Goal: Task Accomplishment & Management: Use online tool/utility

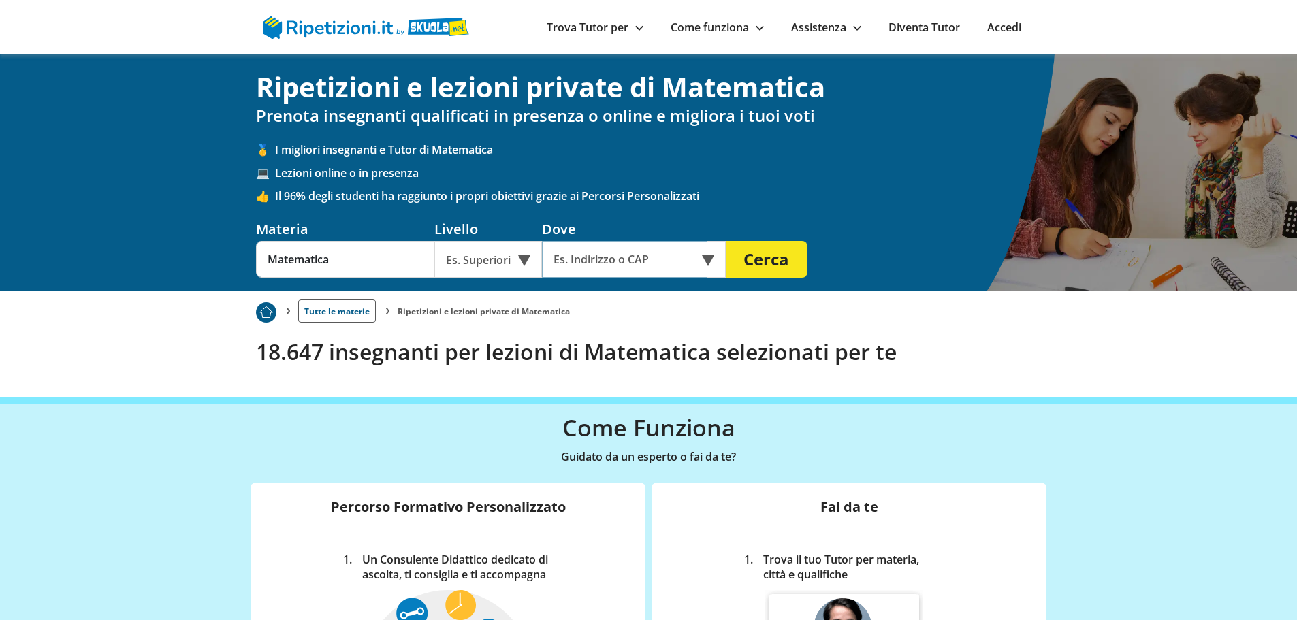
click at [616, 263] on input "text" at bounding box center [624, 259] width 165 height 37
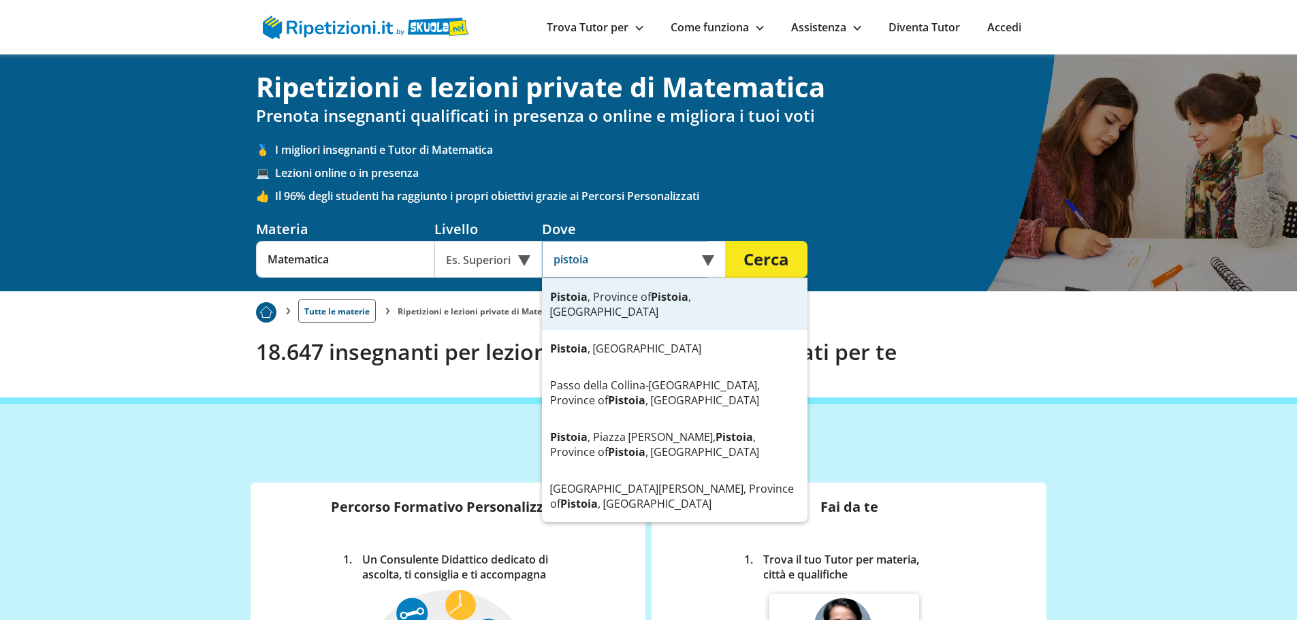
click at [599, 293] on div "Pistoia , Province of [GEOGRAPHIC_DATA] , [GEOGRAPHIC_DATA]" at bounding box center [675, 305] width 266 height 52
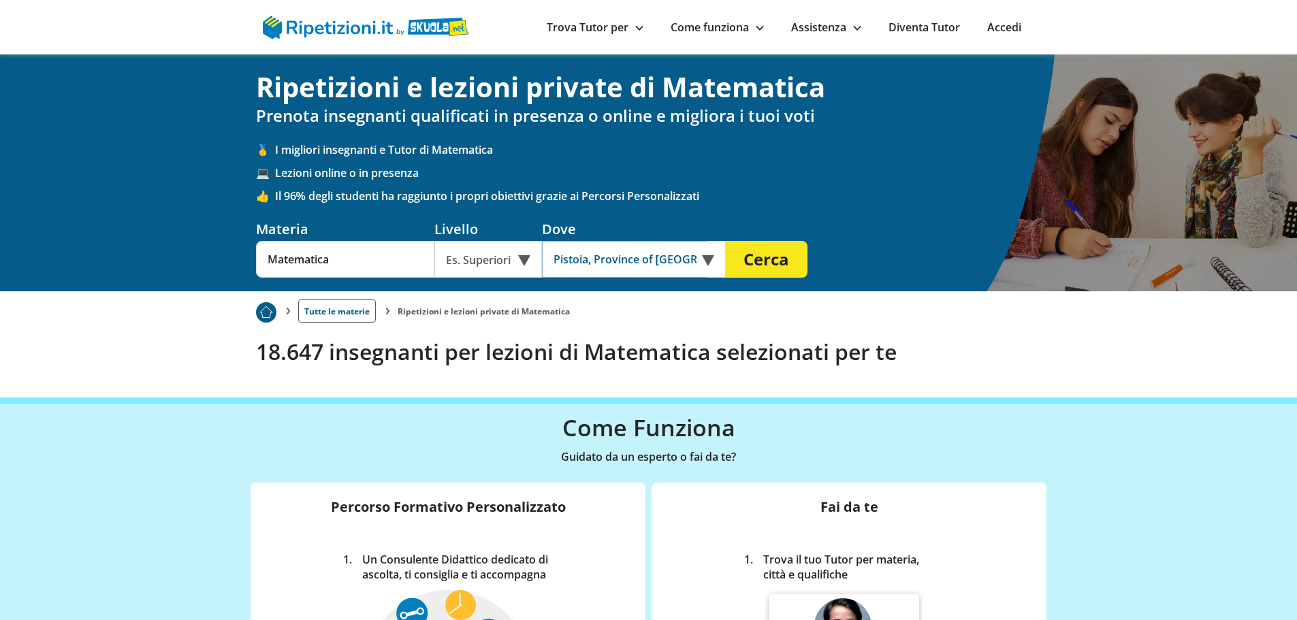
type input "Pistoia, Province of [GEOGRAPHIC_DATA], [GEOGRAPHIC_DATA]"
click at [488, 260] on div "Es. Superiori" at bounding box center [488, 259] width 108 height 37
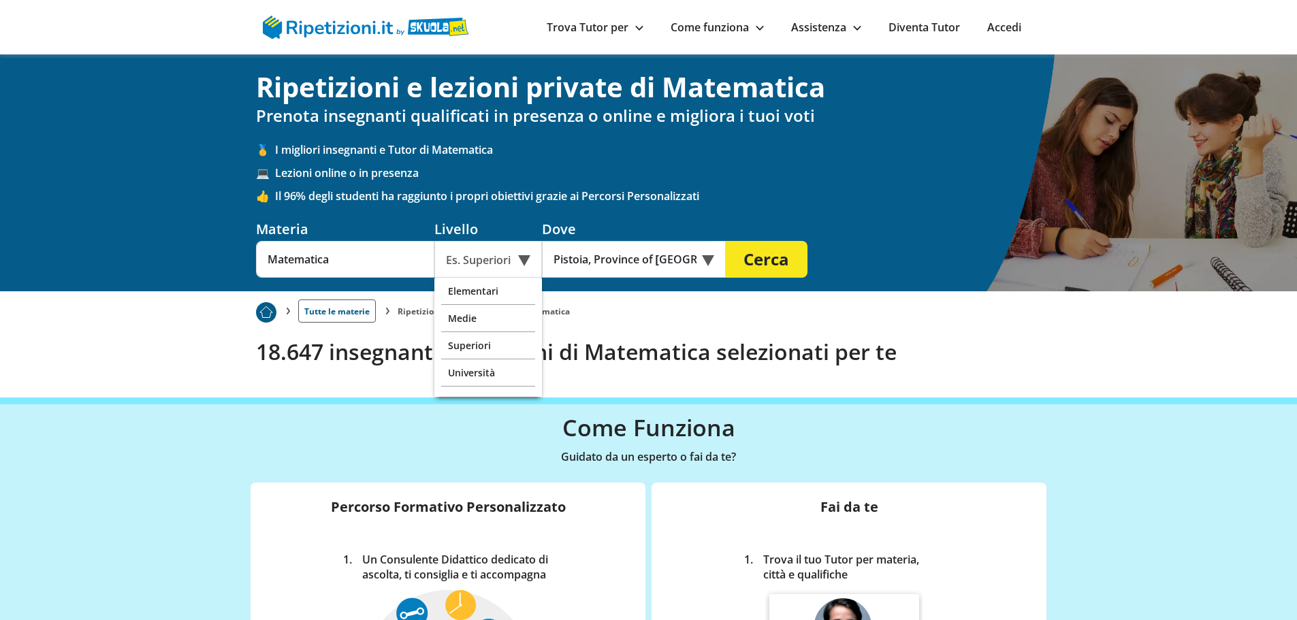
click at [513, 266] on div "Es. Superiori" at bounding box center [488, 259] width 108 height 37
click at [742, 263] on button "Cerca" at bounding box center [767, 259] width 82 height 37
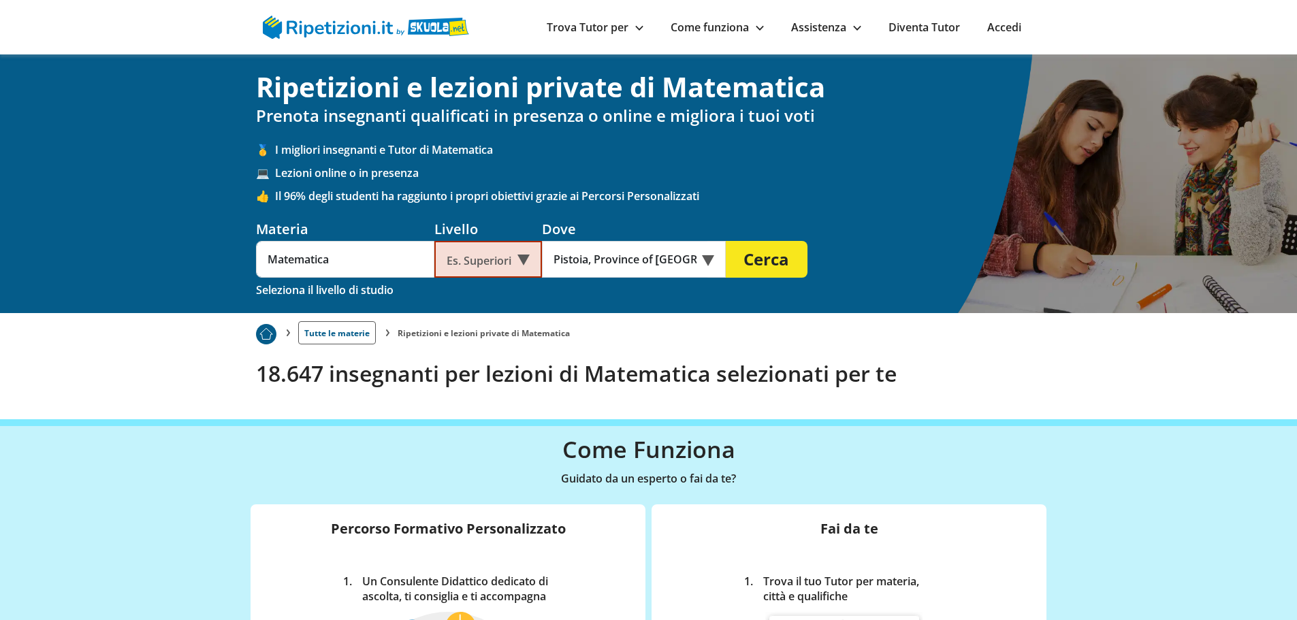
click at [474, 266] on div "Es. Superiori" at bounding box center [488, 259] width 108 height 37
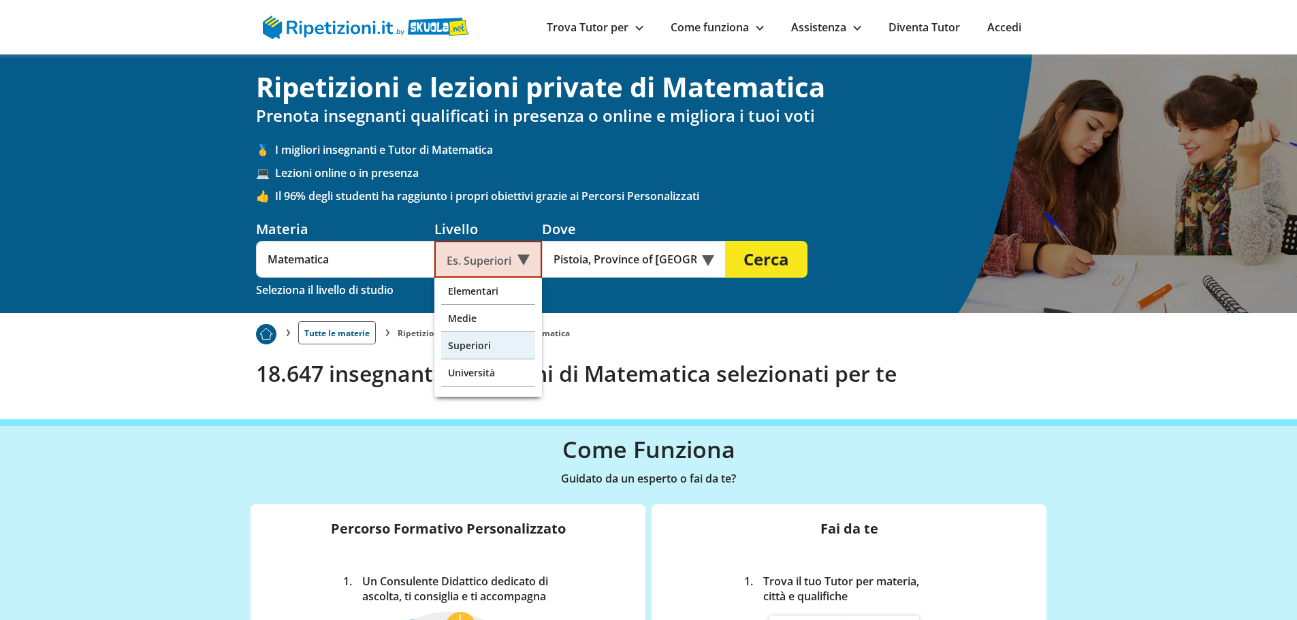
click at [478, 345] on div "Superiori" at bounding box center [488, 345] width 94 height 27
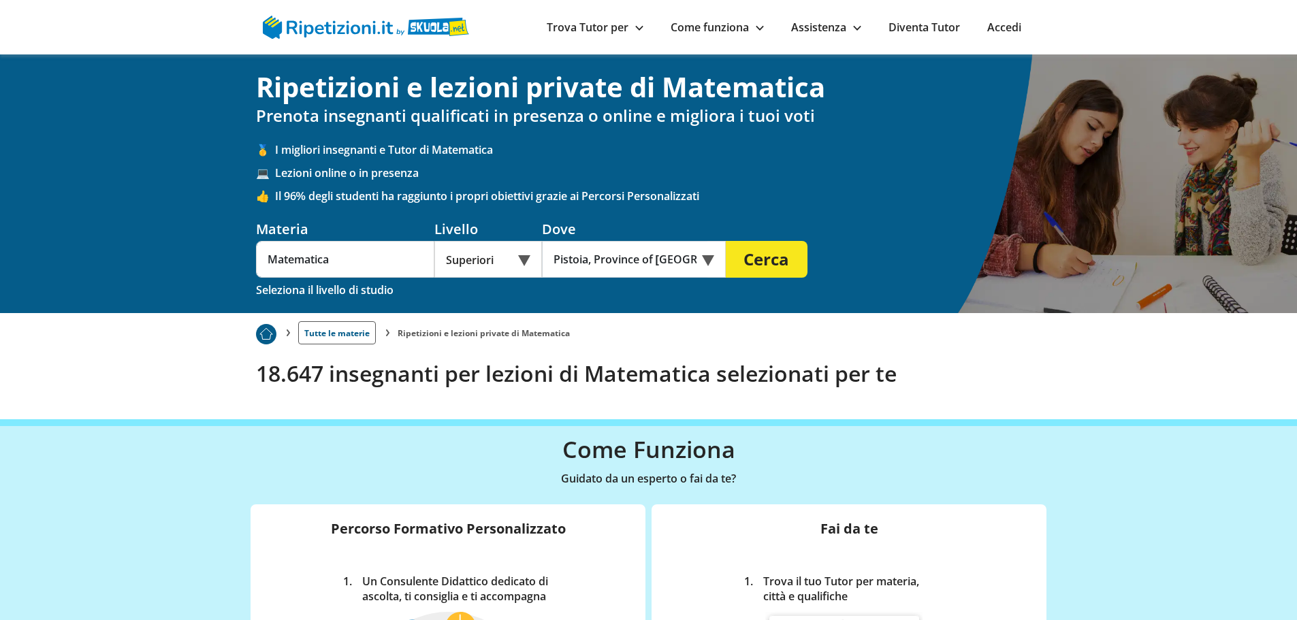
click at [740, 257] on button "Cerca" at bounding box center [767, 259] width 82 height 37
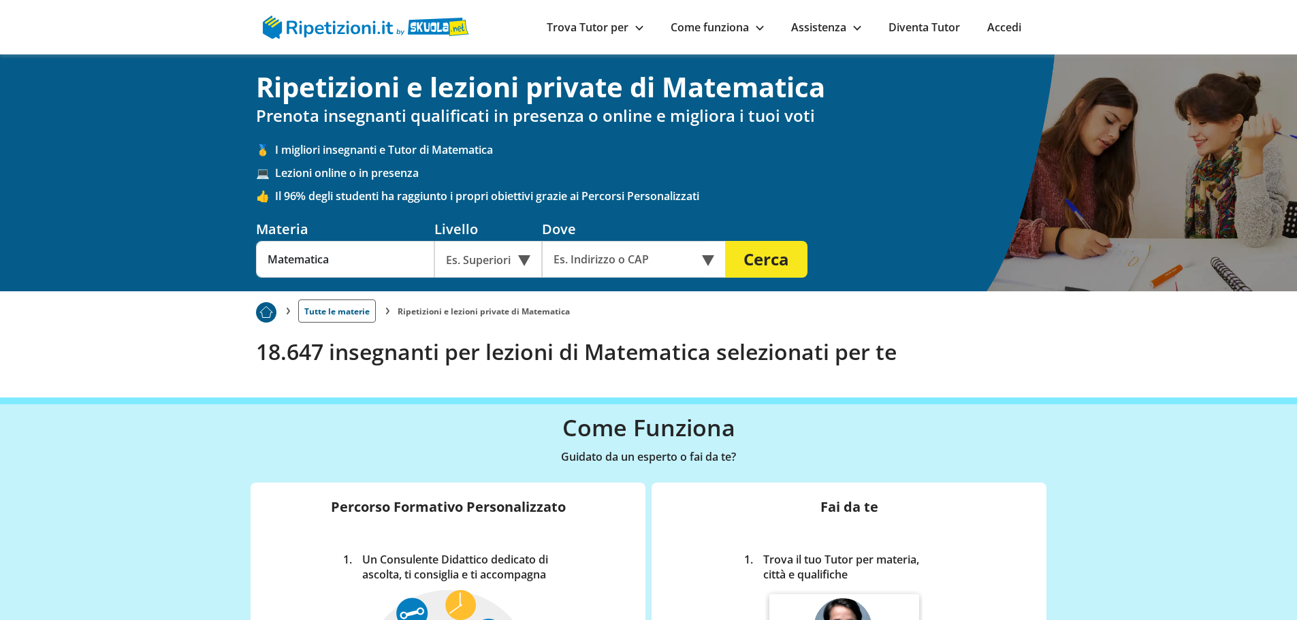
click at [768, 265] on button "Cerca" at bounding box center [767, 259] width 82 height 37
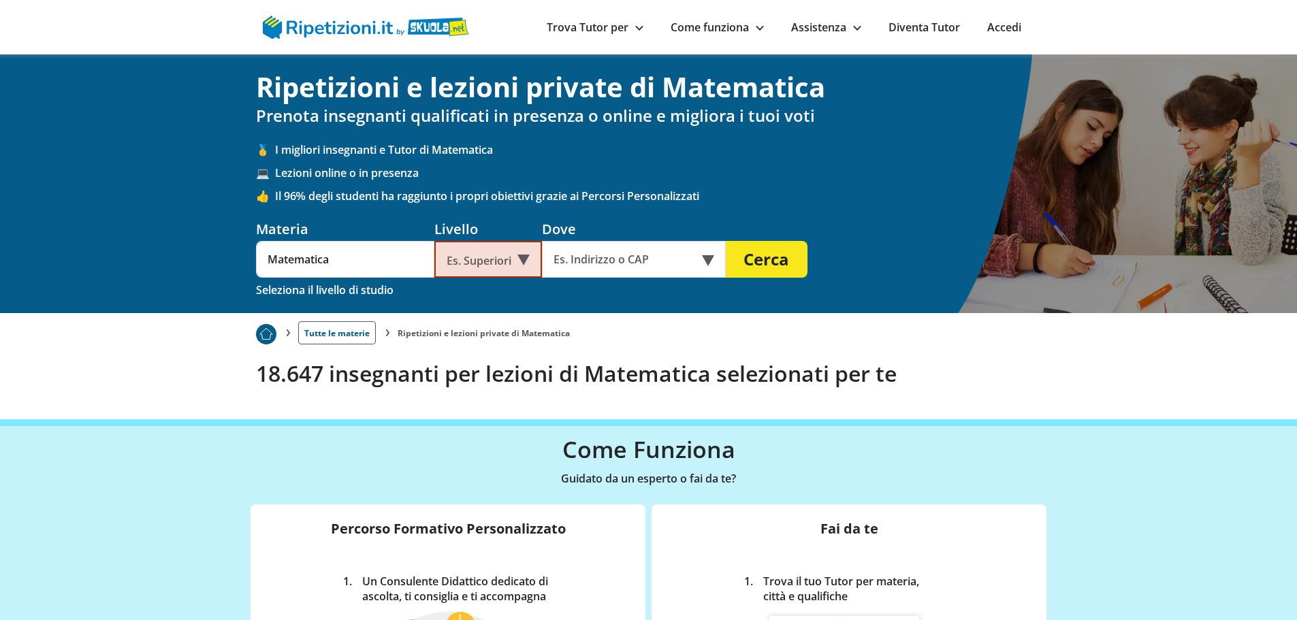
click at [186, 175] on div "Ripetizioni e lezioni private di Matematica Prenota insegnanti qualificati in p…" at bounding box center [648, 183] width 1297 height 259
